Goal: Check status: Check status

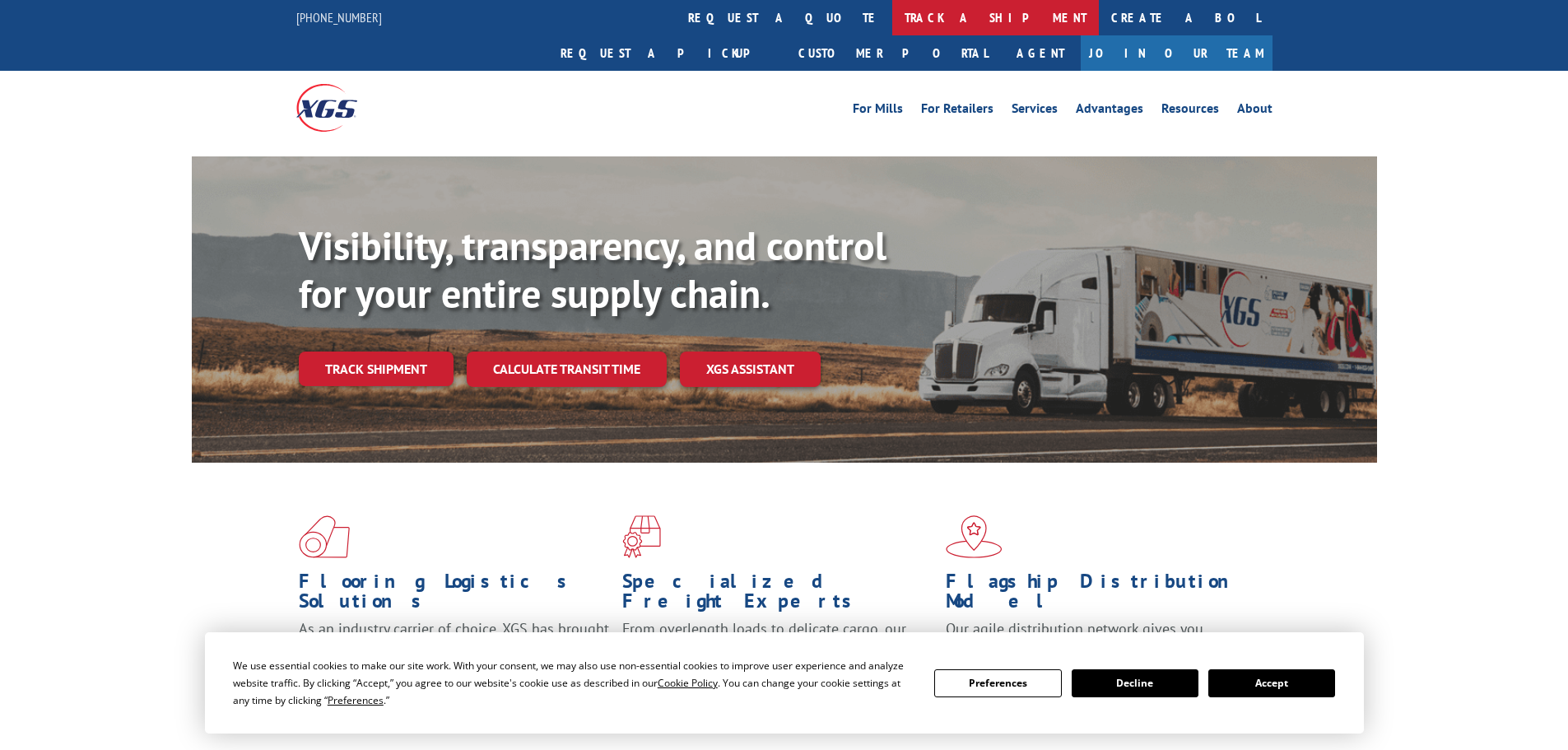
click at [892, 24] on link "track a shipment" at bounding box center [995, 18] width 206 height 35
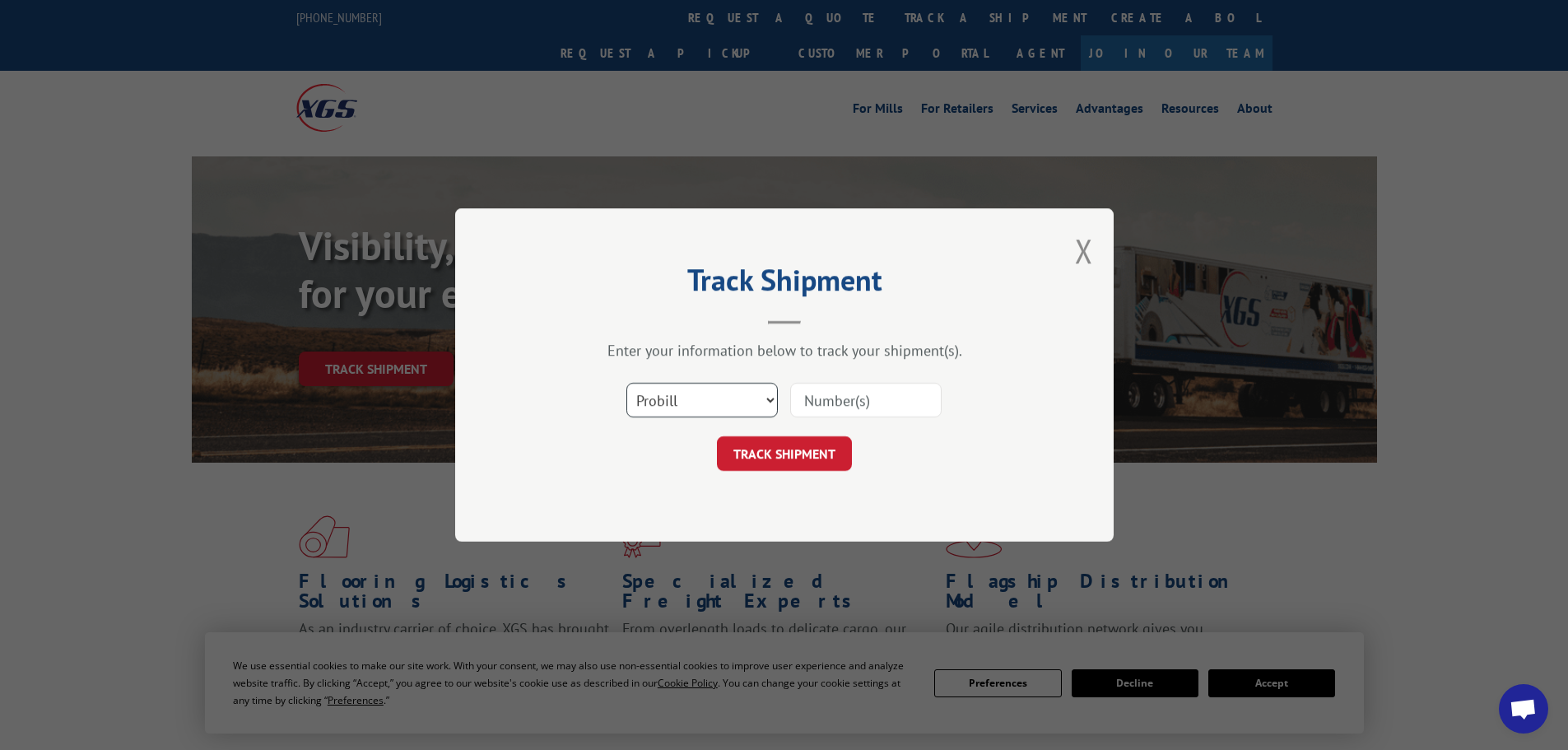
click at [763, 402] on select "Select category... Probill BOL PO" at bounding box center [702, 399] width 152 height 34
select select "bol"
click at [627, 382] on select "Select category... Probill BOL PO" at bounding box center [702, 399] width 152 height 34
click at [814, 403] on input at bounding box center [866, 399] width 152 height 34
paste input "6100055883"
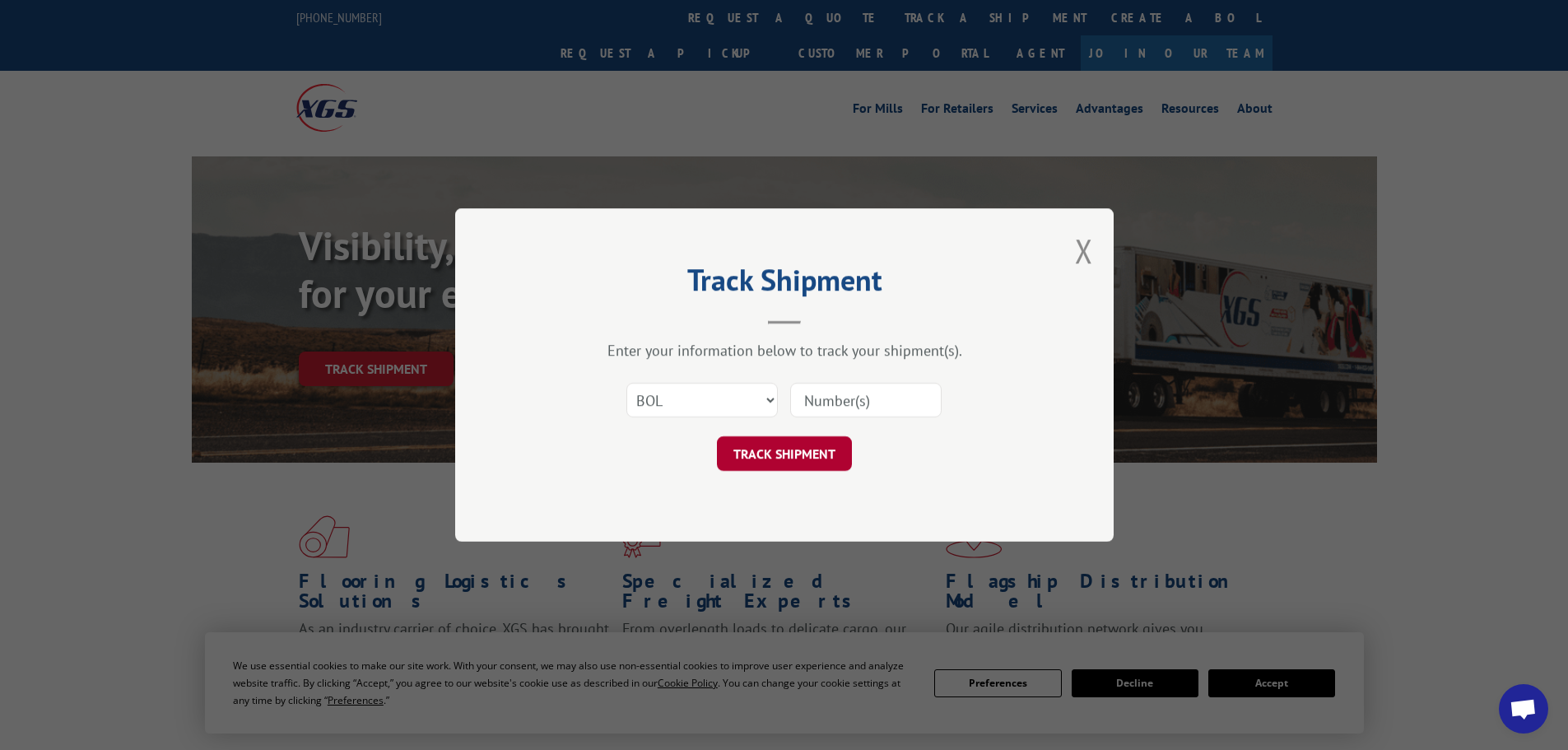
type input "6100055883"
click at [790, 457] on button "TRACK SHIPMENT" at bounding box center [784, 453] width 135 height 34
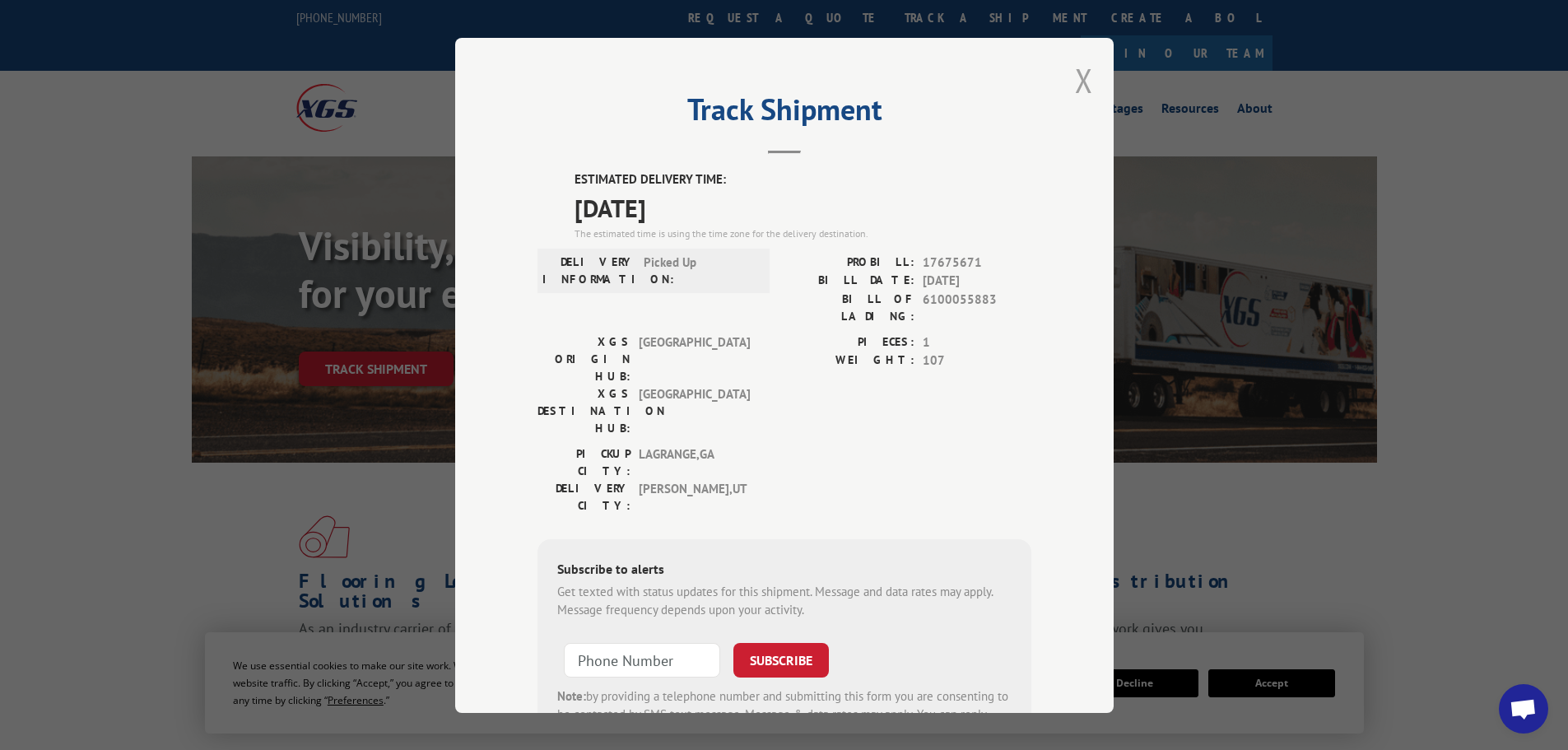
click at [1074, 80] on button "Close modal" at bounding box center [1083, 79] width 19 height 43
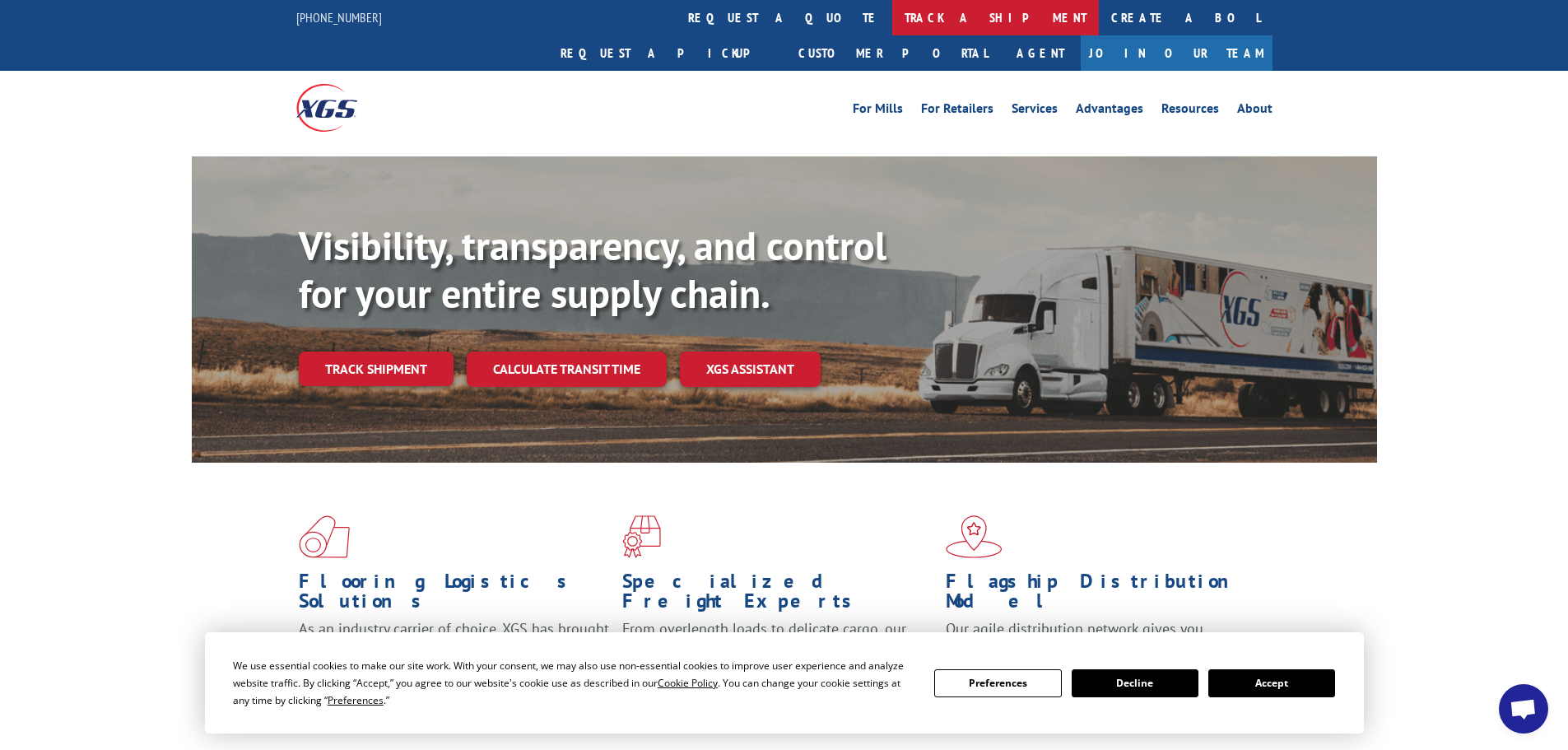
click at [892, 15] on link "track a shipment" at bounding box center [995, 18] width 206 height 35
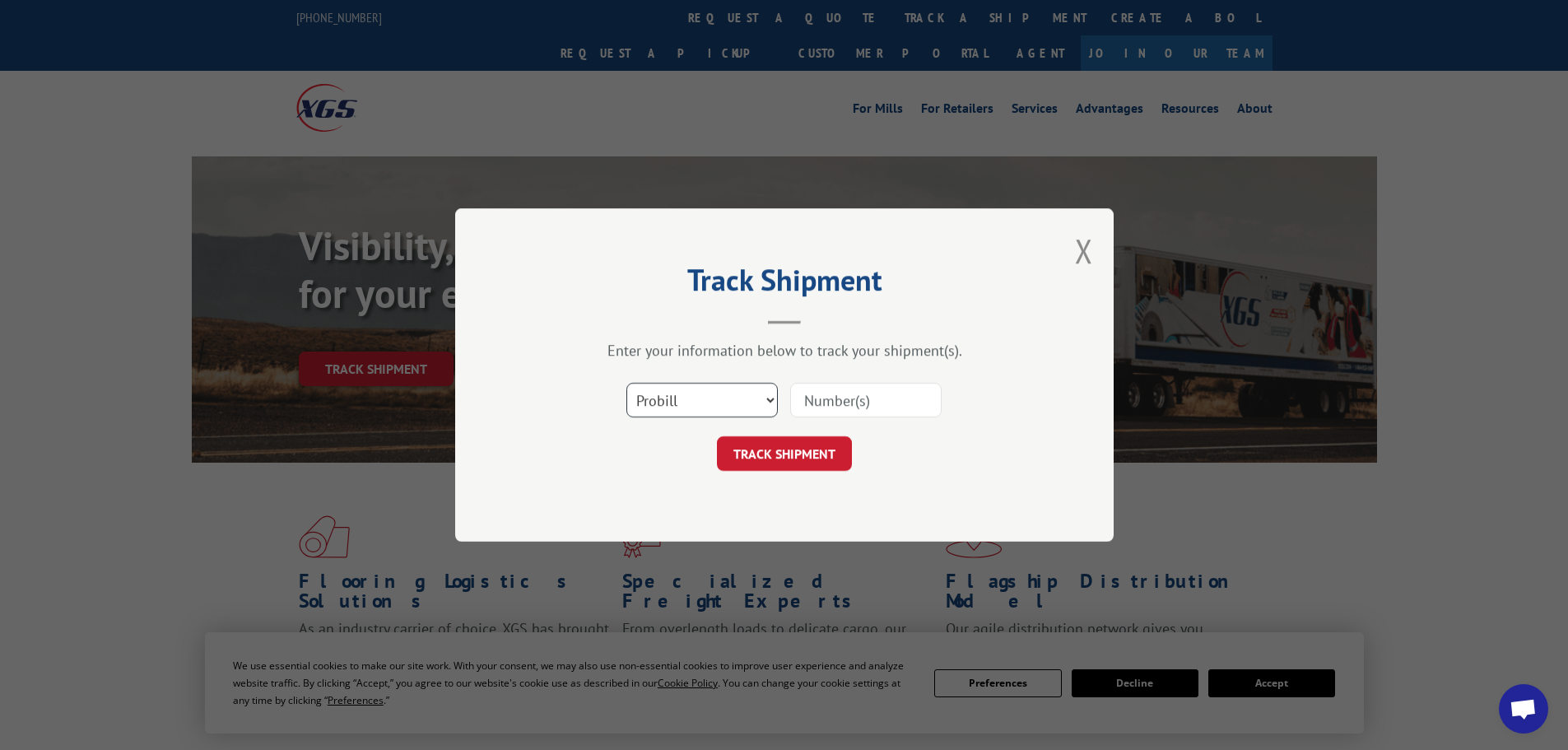
click at [776, 396] on select "Select category... Probill BOL PO" at bounding box center [702, 399] width 152 height 34
select select "bol"
click at [627, 382] on select "Select category... Probill BOL PO" at bounding box center [702, 399] width 152 height 34
click at [818, 404] on input at bounding box center [866, 399] width 152 height 34
paste input "14881667"
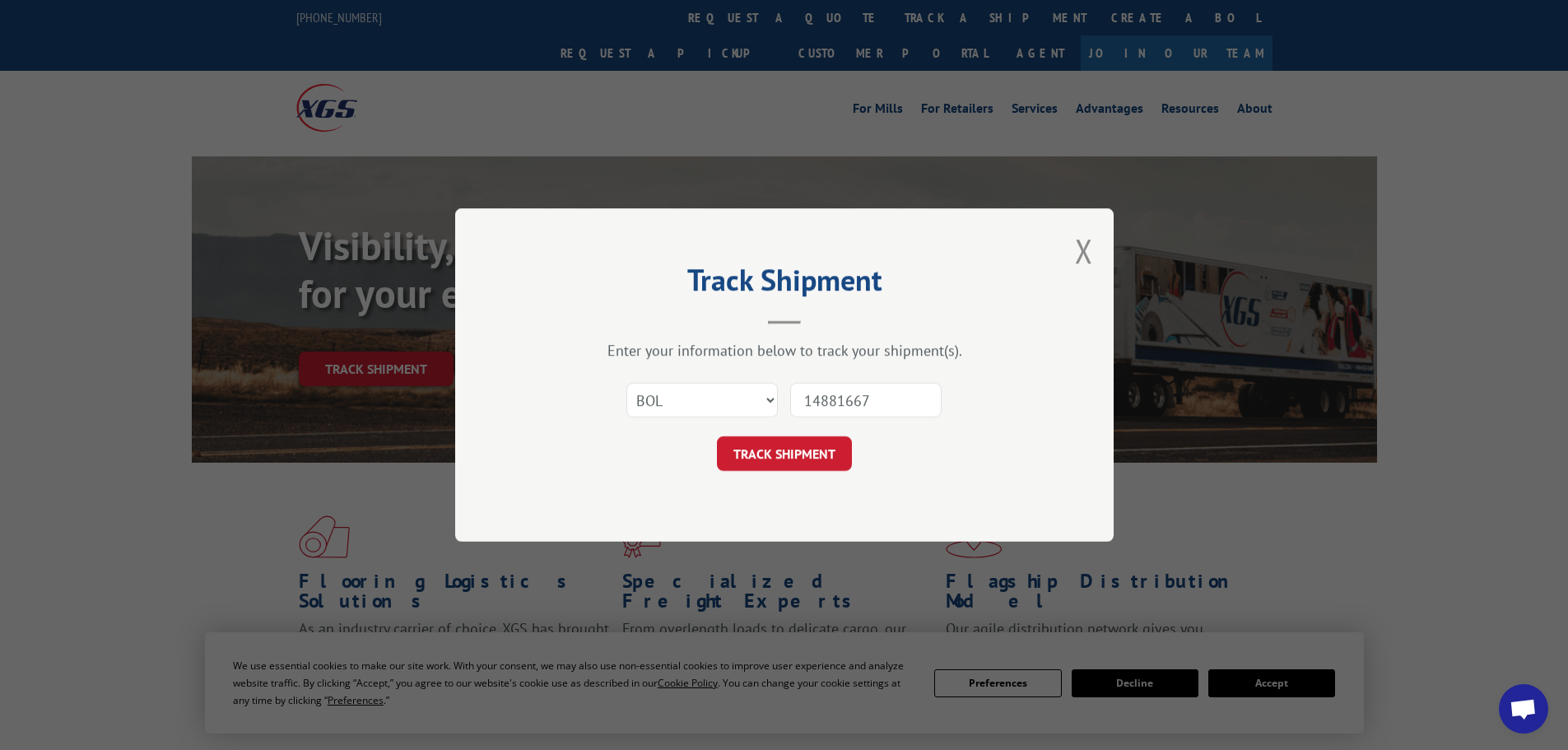
type input "14881667"
click at [805, 439] on button "TRACK SHIPMENT" at bounding box center [784, 453] width 135 height 34
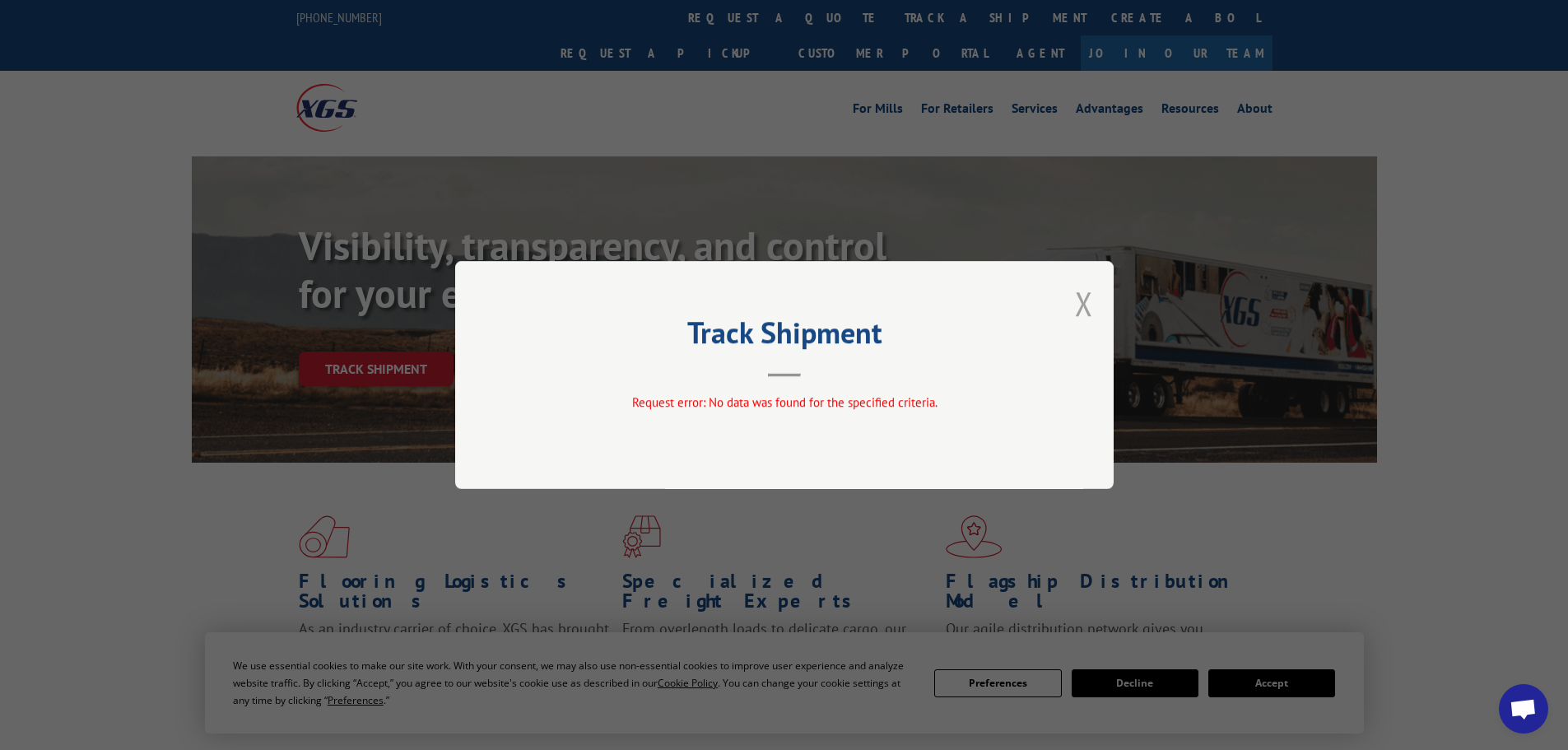
click at [1079, 307] on button "Close modal" at bounding box center [1083, 302] width 19 height 43
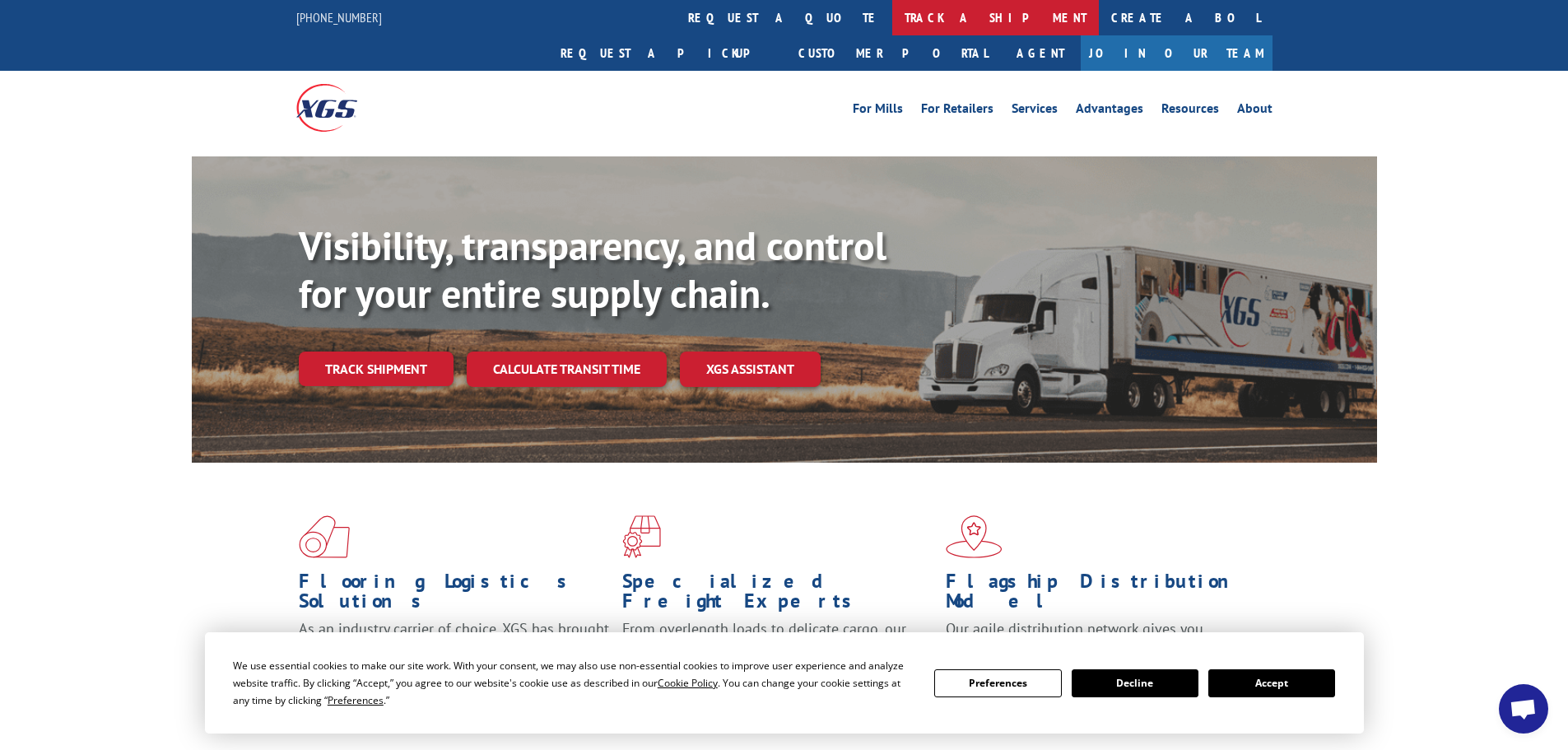
click at [892, 17] on link "track a shipment" at bounding box center [995, 18] width 206 height 35
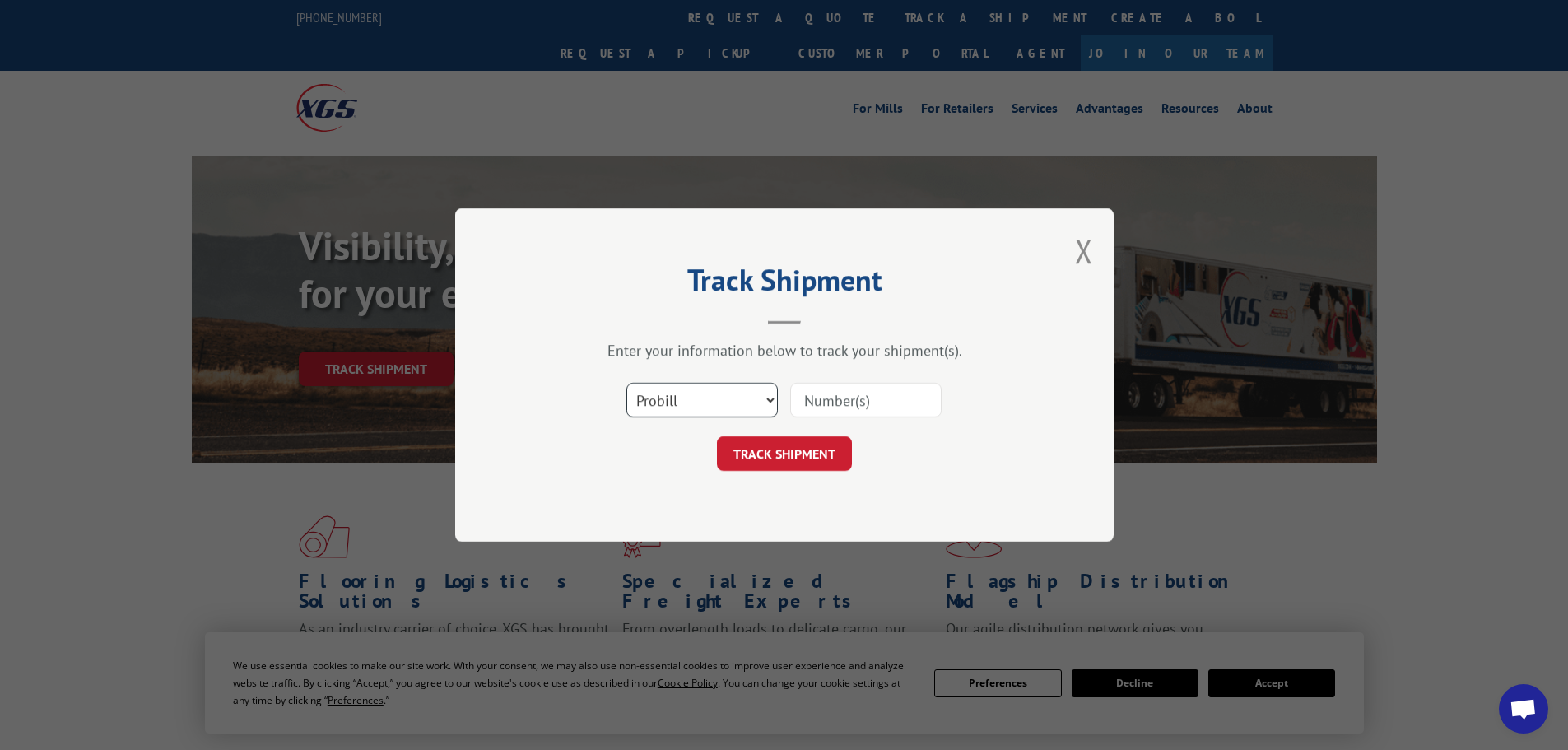
click at [766, 399] on select "Select category... Probill BOL PO" at bounding box center [702, 399] width 152 height 34
select select "bol"
click at [627, 382] on select "Select category... Probill BOL PO" at bounding box center [702, 399] width 152 height 34
click at [813, 404] on input at bounding box center [866, 399] width 152 height 34
paste input "6100056215"
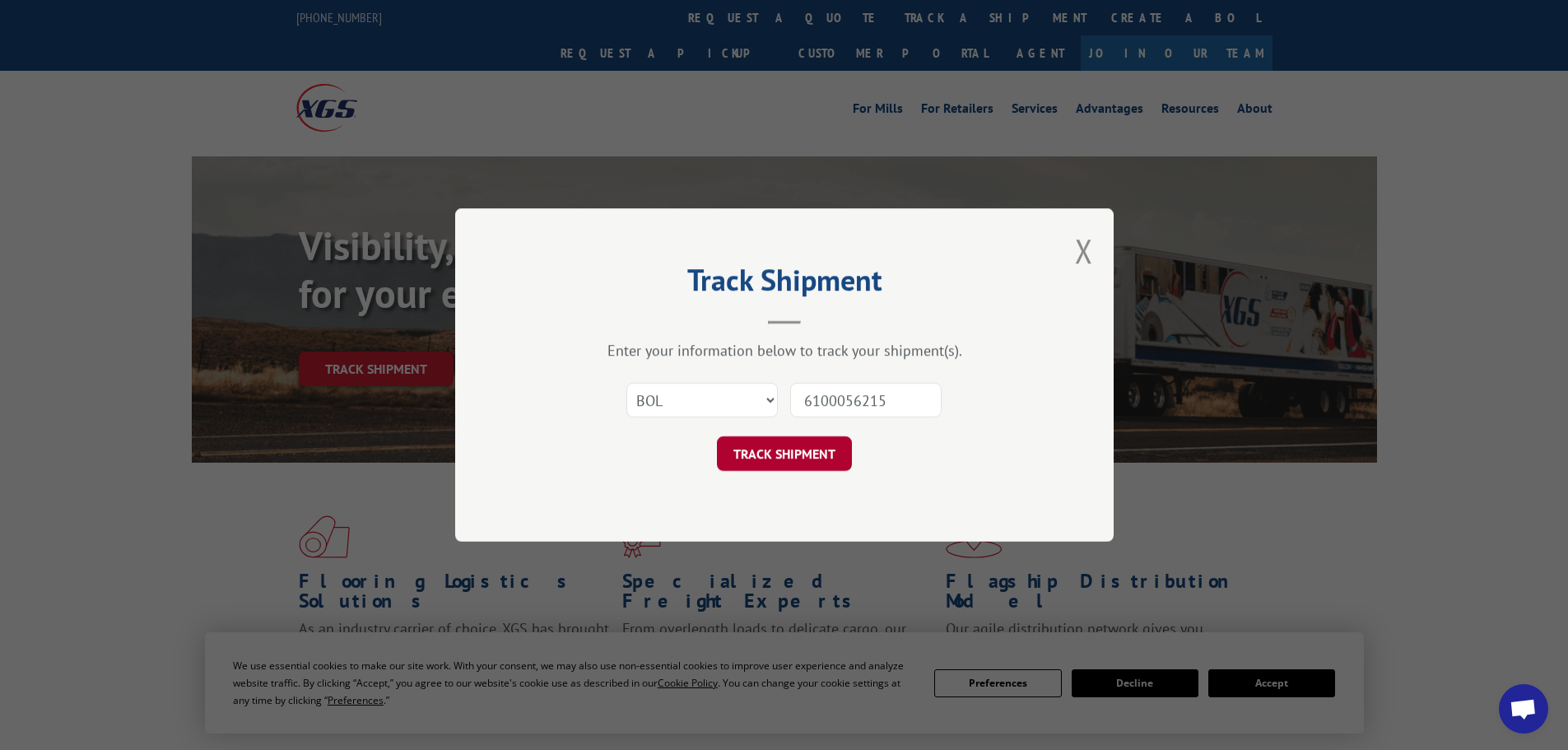
type input "6100056215"
click at [806, 458] on button "TRACK SHIPMENT" at bounding box center [784, 453] width 135 height 34
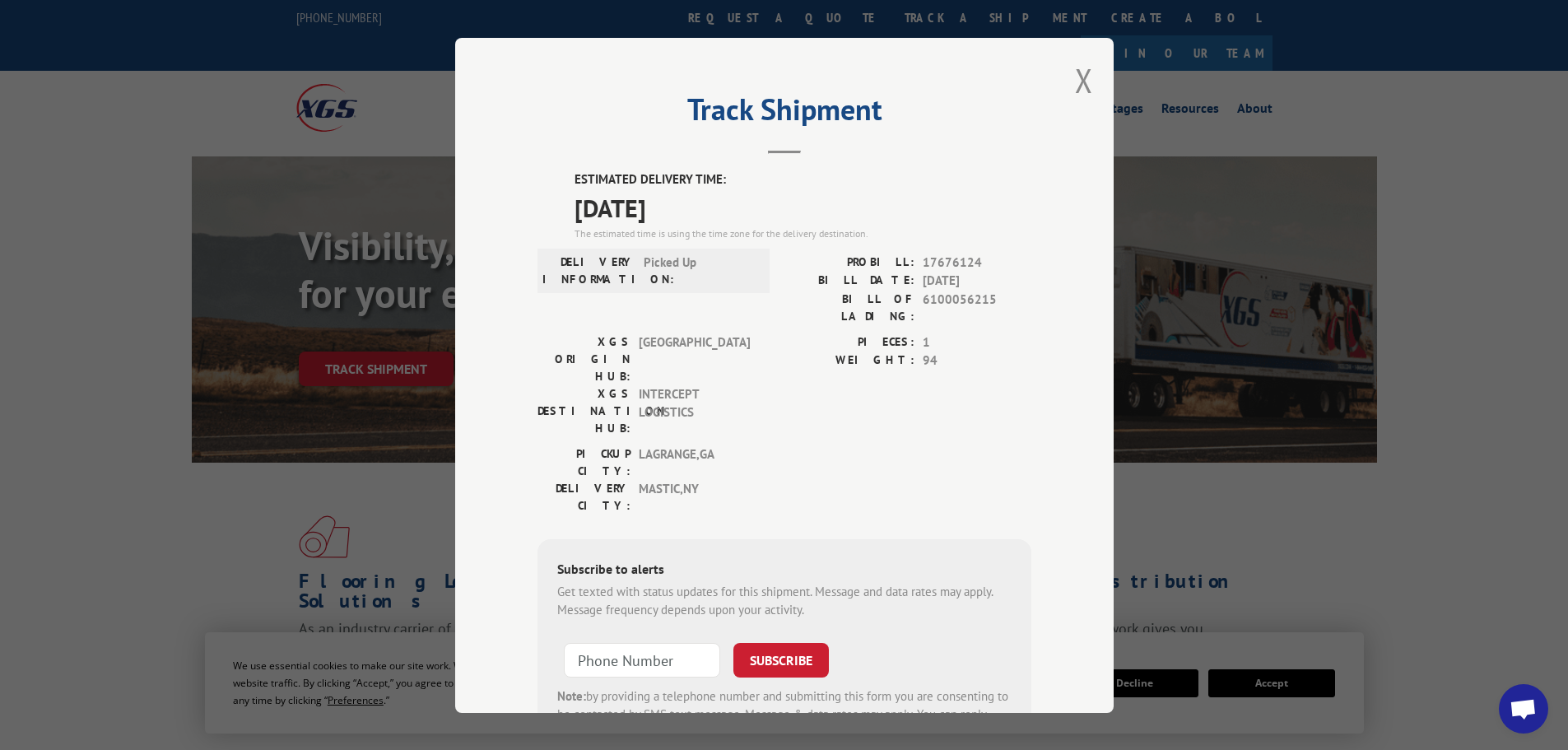
drag, startPoint x: 21, startPoint y: 231, endPoint x: 72, endPoint y: 193, distance: 63.6
click at [21, 231] on div "Track Shipment ESTIMATED DELIVERY TIME: [DATE] The estimated time is using the …" at bounding box center [784, 375] width 1568 height 750
click at [1074, 82] on button "Close modal" at bounding box center [1083, 79] width 19 height 43
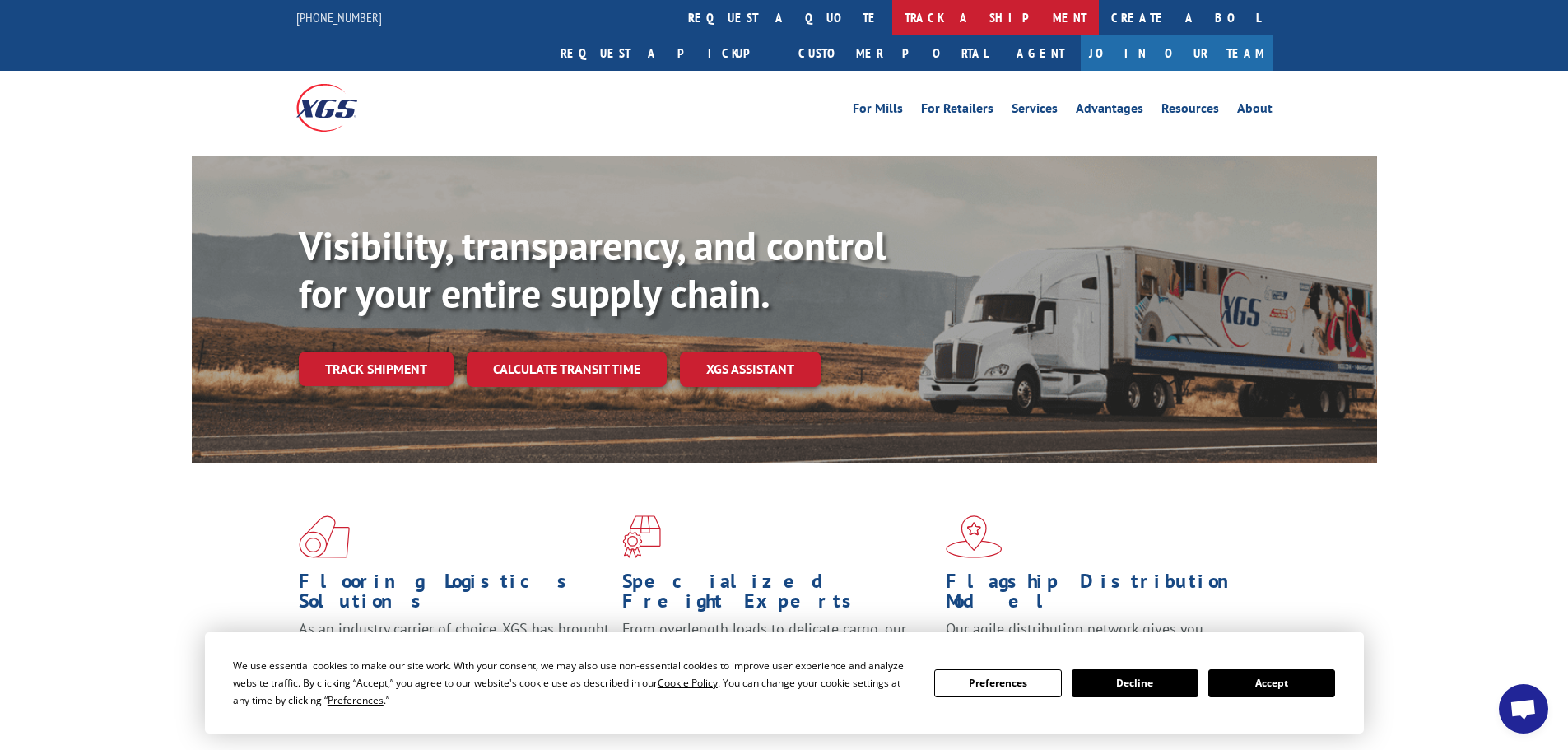
click at [892, 19] on link "track a shipment" at bounding box center [995, 18] width 206 height 35
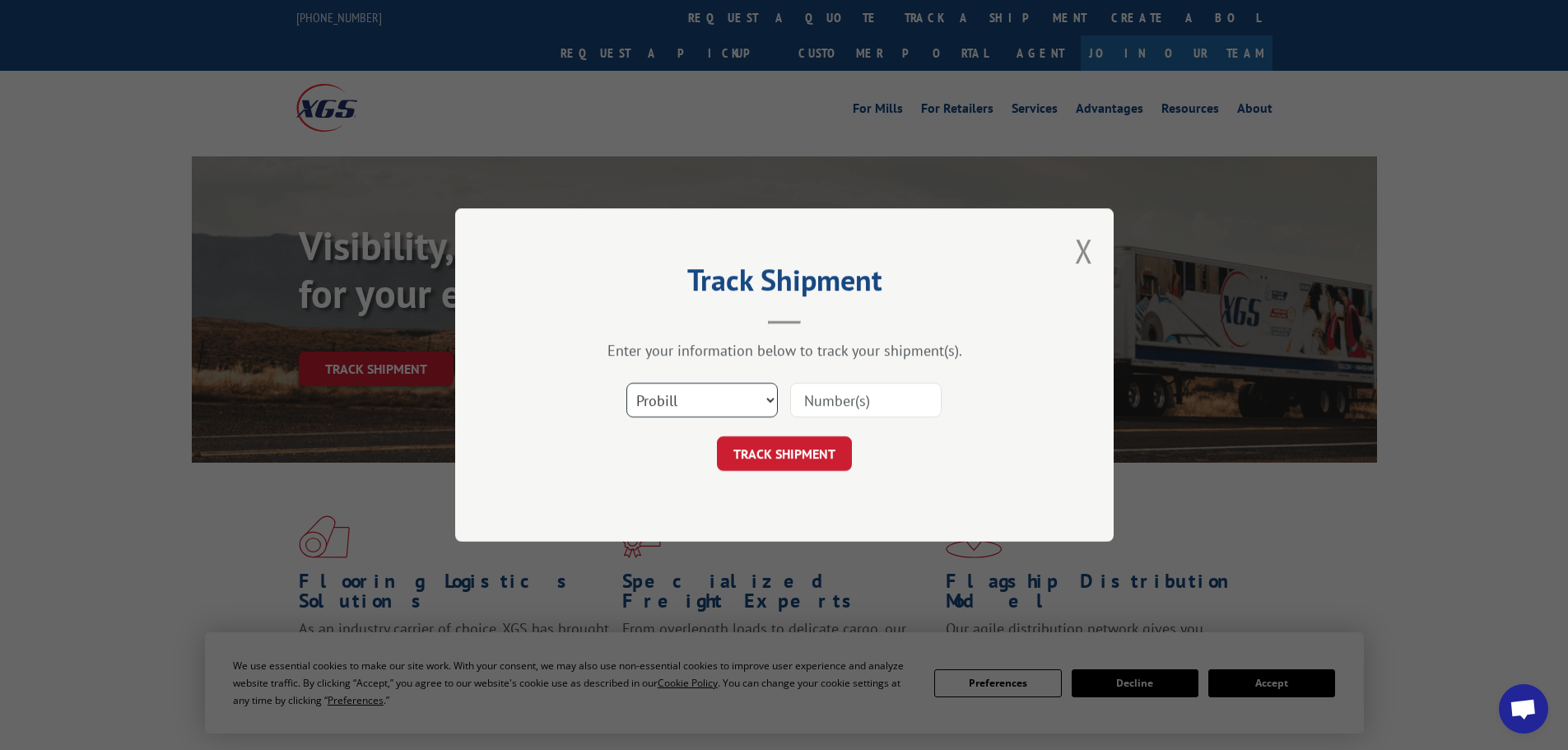
click at [769, 396] on select "Select category... Probill BOL PO" at bounding box center [702, 399] width 152 height 34
select select "bol"
click at [627, 382] on select "Select category... Probill BOL PO" at bounding box center [702, 399] width 152 height 34
click at [843, 409] on input at bounding box center [866, 399] width 152 height 34
paste input "6100056215"
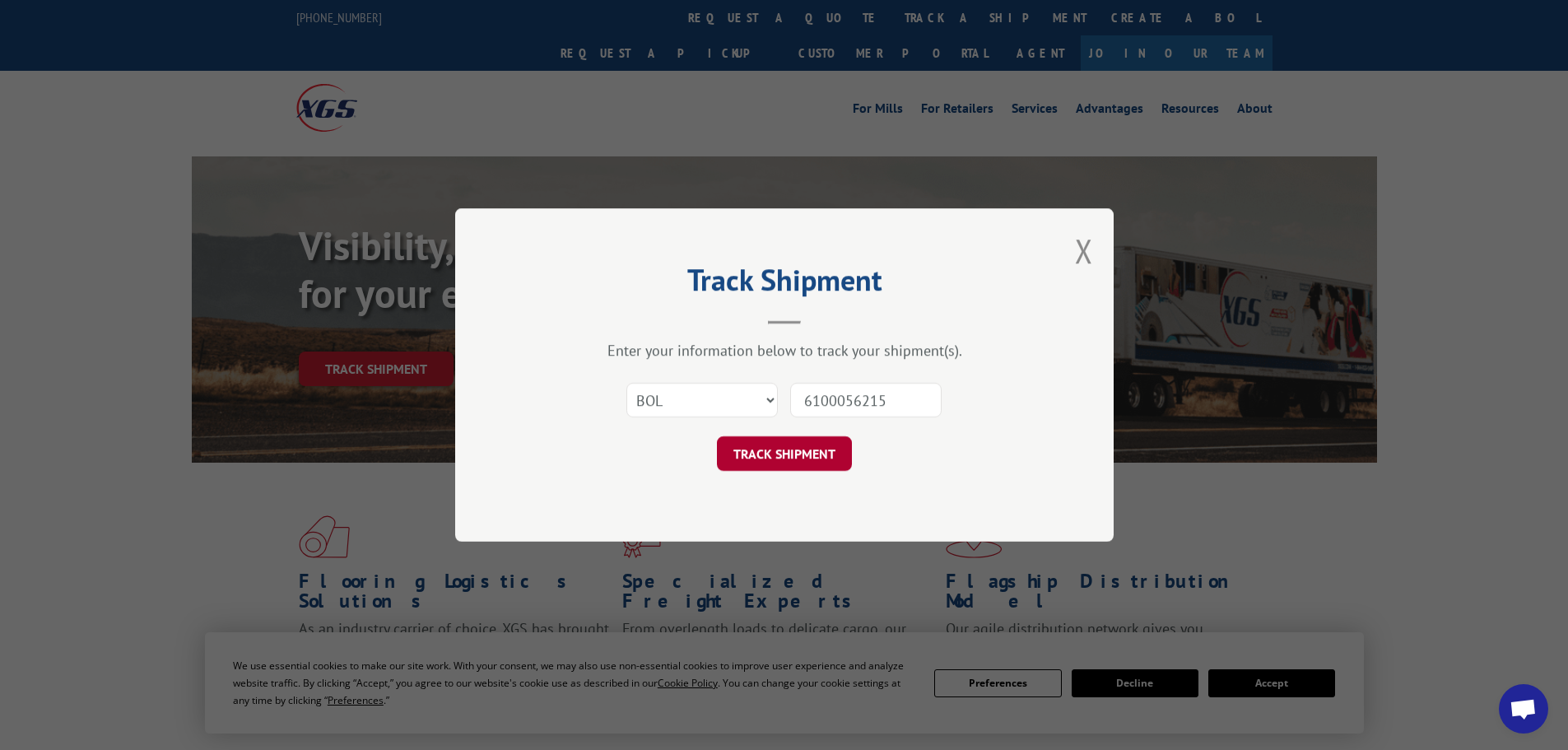
type input "6100056215"
click at [826, 447] on button "TRACK SHIPMENT" at bounding box center [784, 453] width 135 height 34
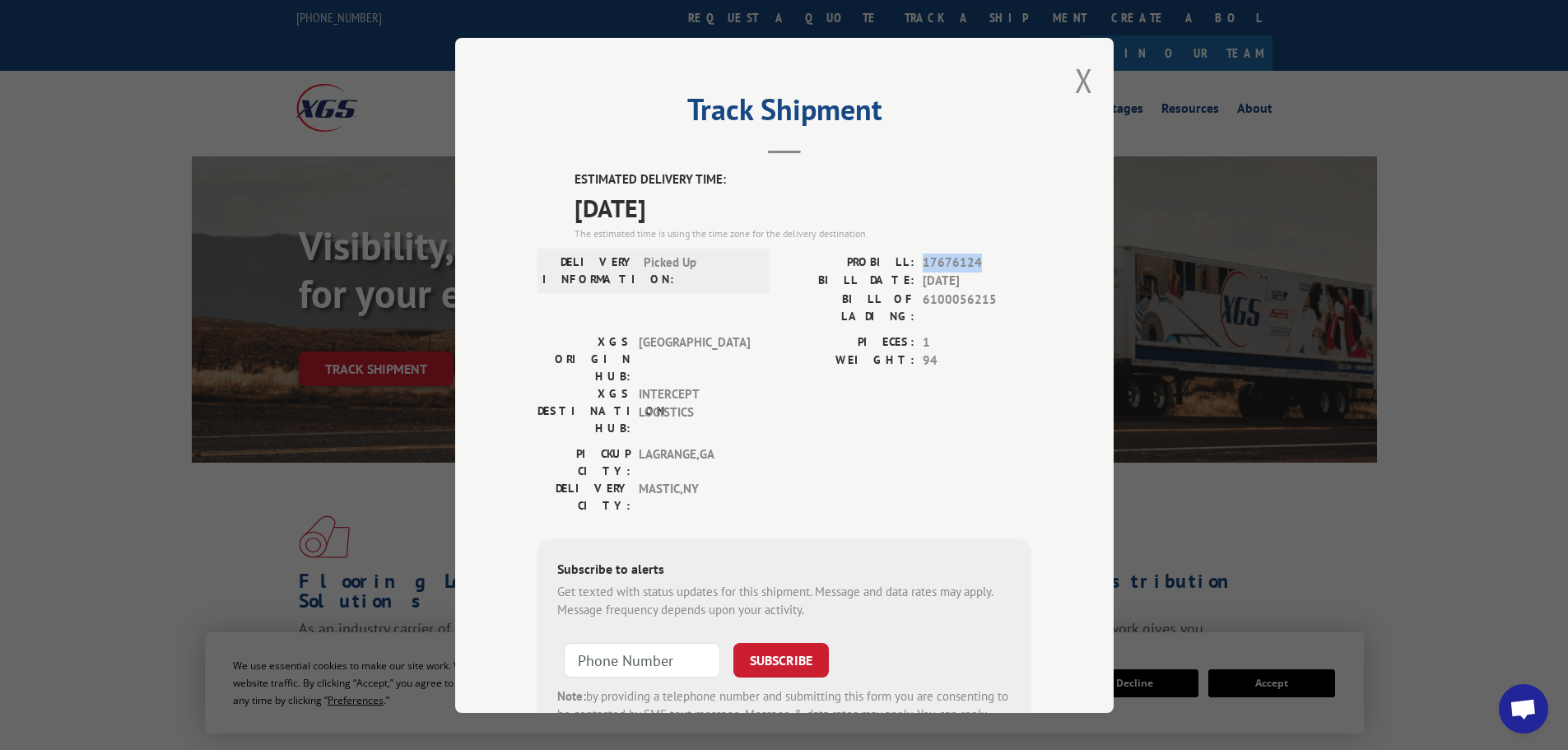
drag, startPoint x: 917, startPoint y: 260, endPoint x: 972, endPoint y: 258, distance: 55.0
click at [972, 258] on span "17676124" at bounding box center [977, 262] width 108 height 19
copy span "17676124"
drag, startPoint x: 916, startPoint y: 278, endPoint x: 985, endPoint y: 279, distance: 69.0
click at [985, 279] on span "[DATE]" at bounding box center [977, 280] width 108 height 19
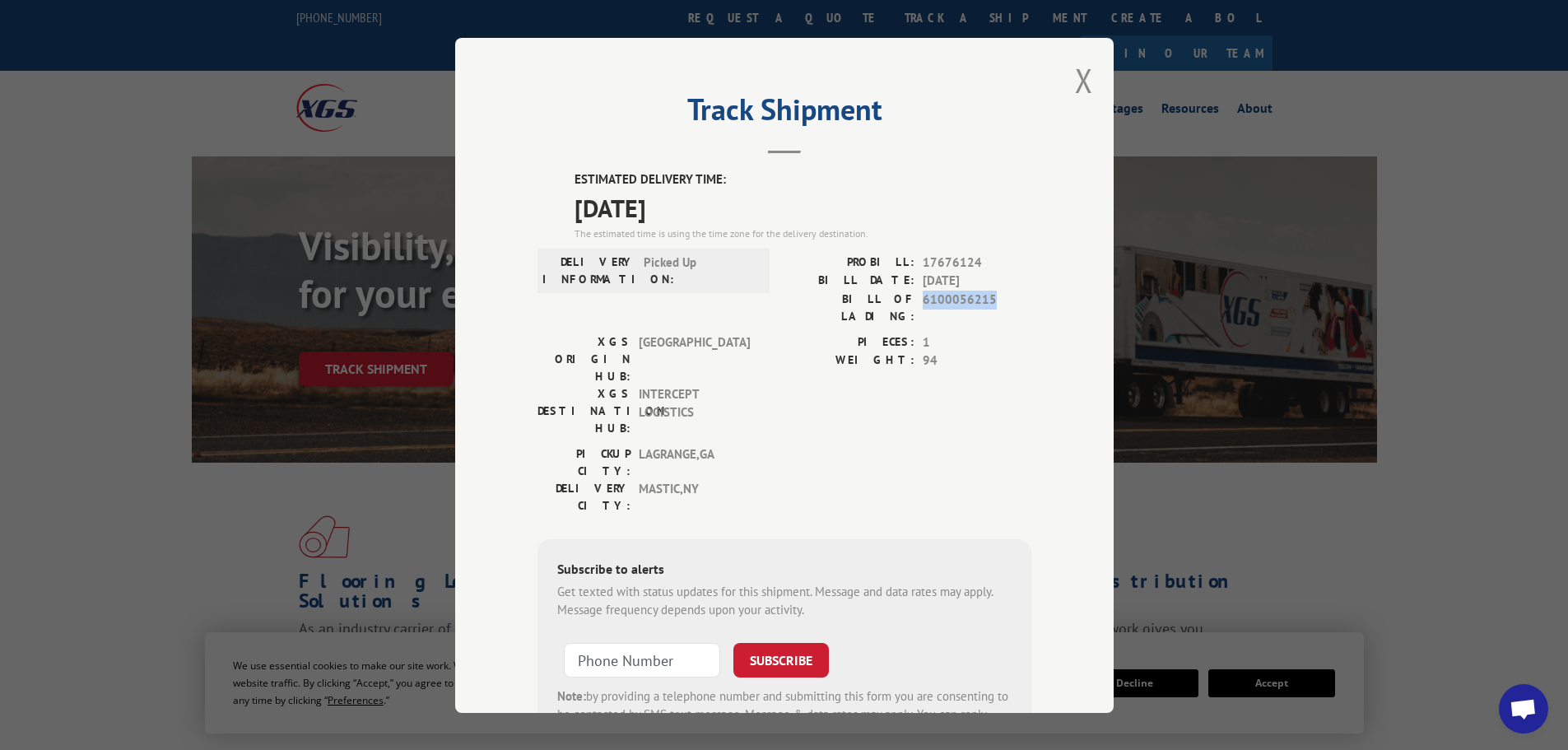
drag, startPoint x: 931, startPoint y: 301, endPoint x: 985, endPoint y: 297, distance: 54.1
click at [985, 297] on div "BILL OF LADING: 6100056215" at bounding box center [908, 307] width 247 height 34
copy span "6100056215"
